Goal: Information Seeking & Learning: Learn about a topic

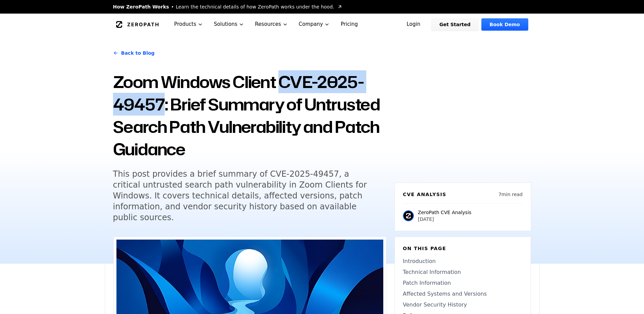
drag, startPoint x: 284, startPoint y: 80, endPoint x: 162, endPoint y: 108, distance: 125.6
click at [162, 108] on h1 "Zoom Windows Client CVE-2025-49457: Brief Summary of Untrusted Search Path Vuln…" at bounding box center [249, 116] width 273 height 90
copy h1 "CVE-2025-49457"
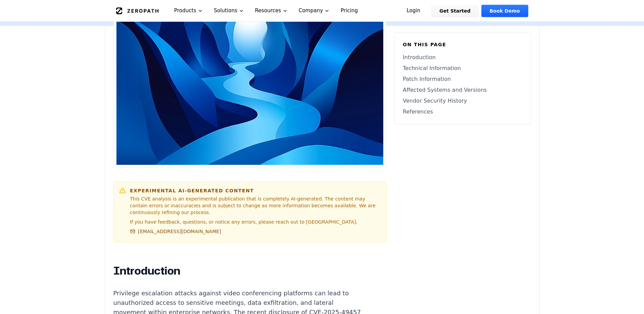
scroll to position [231, 0]
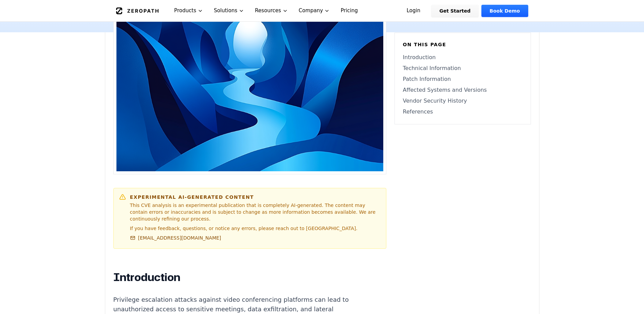
drag, startPoint x: 286, startPoint y: 153, endPoint x: 130, endPoint y: 164, distance: 156.2
click at [130, 295] on p "Privilege escalation attacks against video conferencing platforms can lead to u…" at bounding box center [239, 319] width 253 height 48
drag, startPoint x: 130, startPoint y: 164, endPoint x: 285, endPoint y: 155, distance: 155.1
click at [285, 295] on p "Privilege escalation attacks against video conferencing platforms can lead to u…" at bounding box center [239, 319] width 253 height 48
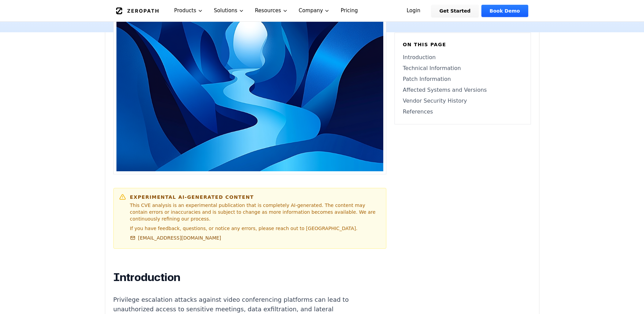
copy p "CVE-2025-49457"
